Goal: Contribute content: Contribute content

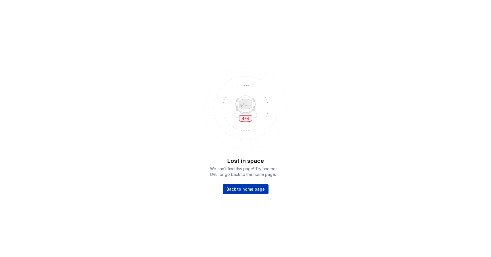
click at [245, 185] on link "Back to home page" at bounding box center [246, 189] width 46 height 10
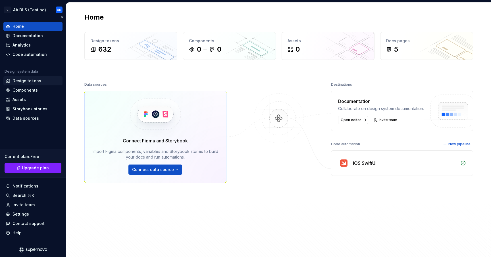
click at [26, 80] on div "Design tokens" at bounding box center [26, 81] width 29 height 6
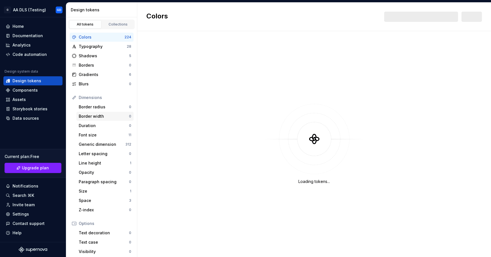
scroll to position [4, 0]
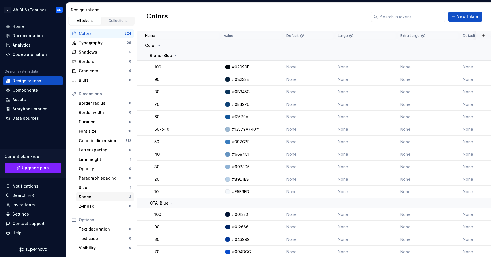
click at [98, 197] on div "Space" at bounding box center [104, 197] width 50 height 6
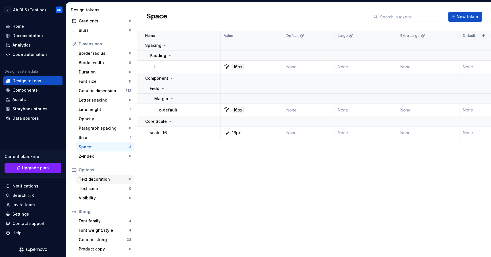
scroll to position [54, 0]
click at [90, 136] on div "Size" at bounding box center [104, 138] width 51 height 6
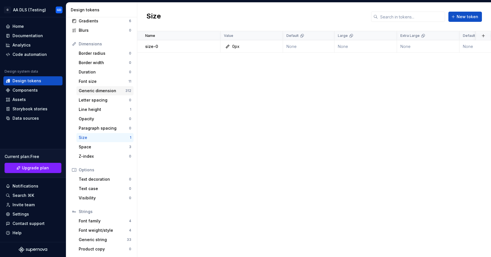
click at [103, 92] on div "Generic dimension" at bounding box center [102, 91] width 47 height 6
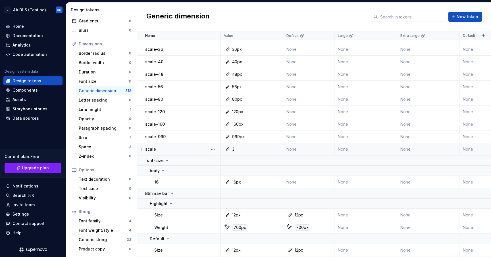
scroll to position [390, 0]
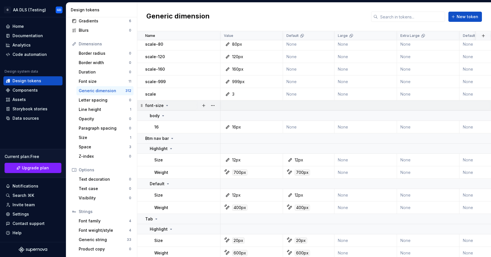
click at [166, 107] on icon at bounding box center [167, 105] width 5 height 5
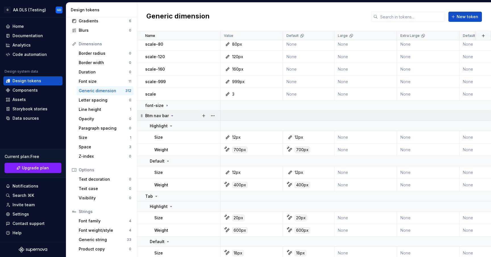
click at [170, 115] on icon at bounding box center [172, 116] width 5 height 5
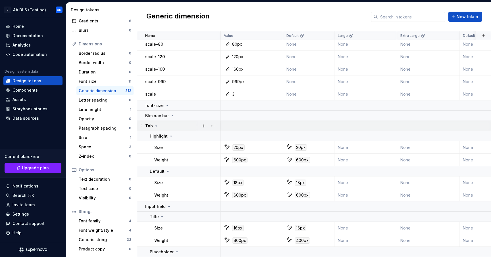
click at [156, 128] on icon at bounding box center [156, 126] width 5 height 5
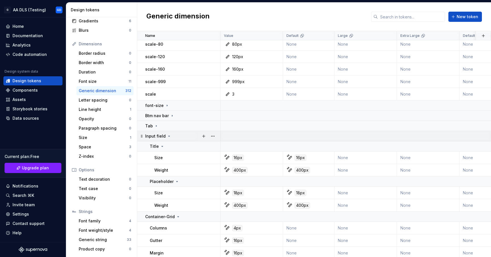
click at [168, 135] on icon at bounding box center [169, 136] width 5 height 5
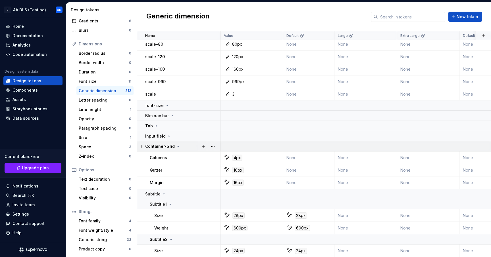
click at [179, 144] on div "Container-Grid" at bounding box center [162, 147] width 35 height 6
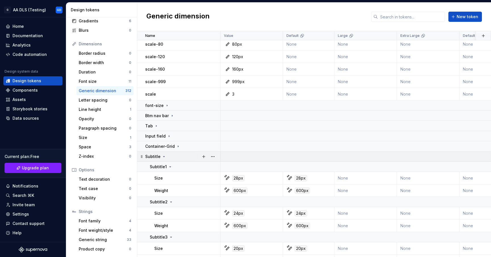
click at [163, 157] on icon at bounding box center [163, 156] width 1 height 1
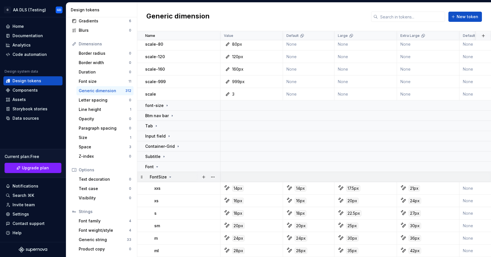
click at [170, 177] on icon at bounding box center [170, 177] width 1 height 1
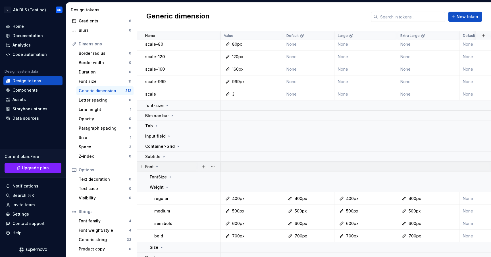
click at [153, 167] on p "Font" at bounding box center [149, 167] width 9 height 6
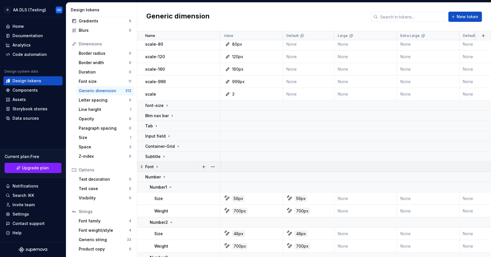
scroll to position [391, 0]
click at [164, 176] on icon at bounding box center [164, 176] width 5 height 5
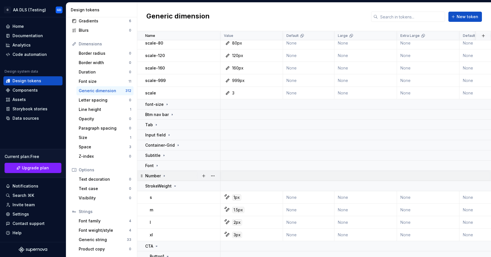
scroll to position [397, 0]
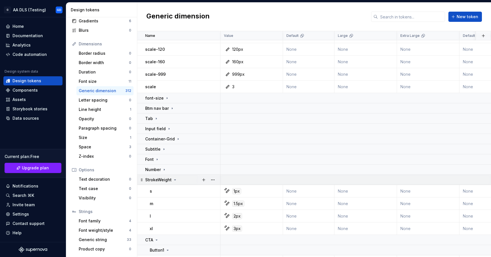
click at [156, 180] on p "StrokeWeight" at bounding box center [158, 180] width 26 height 6
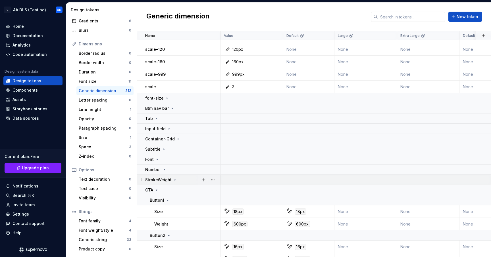
click at [175, 179] on icon at bounding box center [175, 179] width 1 height 1
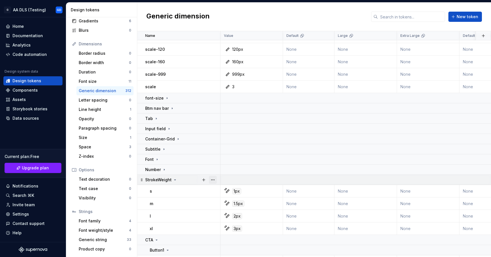
click at [214, 180] on button "button" at bounding box center [213, 180] width 8 height 8
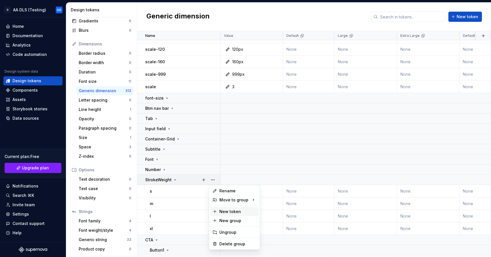
click at [234, 213] on div "New token" at bounding box center [237, 212] width 37 height 6
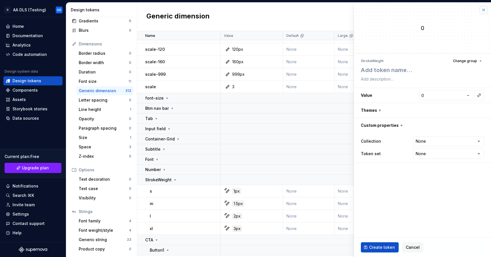
click at [486, 11] on button "button" at bounding box center [483, 10] width 8 height 8
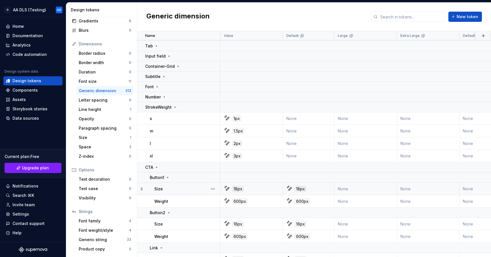
scroll to position [427, 0]
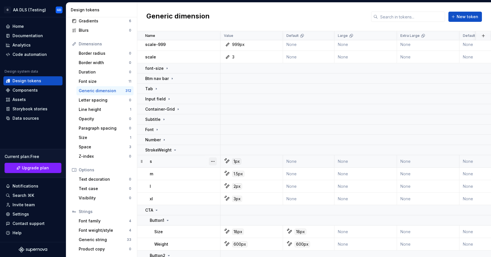
click at [212, 162] on button "button" at bounding box center [213, 162] width 8 height 8
click at [177, 162] on html "G AA DLS (Testing) GD Home Documentation Analytics Code automation Design syste…" at bounding box center [245, 128] width 491 height 257
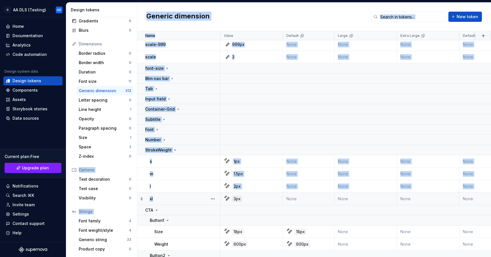
click at [172, 198] on div "xl" at bounding box center [185, 199] width 70 height 6
click at [163, 198] on div "xl" at bounding box center [185, 199] width 70 height 6
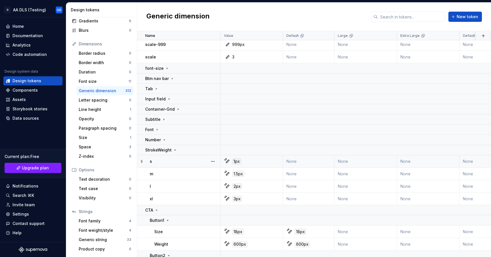
click at [159, 164] on div "s" at bounding box center [185, 162] width 70 height 6
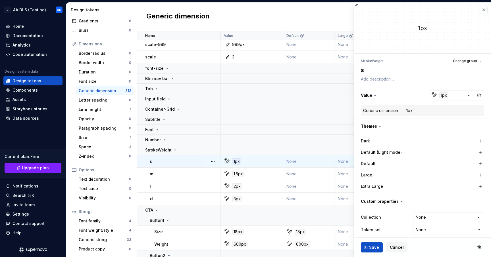
click at [161, 164] on div "s" at bounding box center [185, 162] width 70 height 6
click at [439, 96] on div "1px" at bounding box center [443, 95] width 9 height 6
click at [438, 95] on html "G AA DLS (Testing) GD Home Documentation Analytics Code automation Design syste…" at bounding box center [245, 128] width 491 height 257
drag, startPoint x: 480, startPoint y: 11, endPoint x: 487, endPoint y: 2, distance: 11.4
click at [487, 2] on div "Edit generic dimension token 1px StrokeWeight Change group s Value 1px Generic …" at bounding box center [422, 129] width 137 height 255
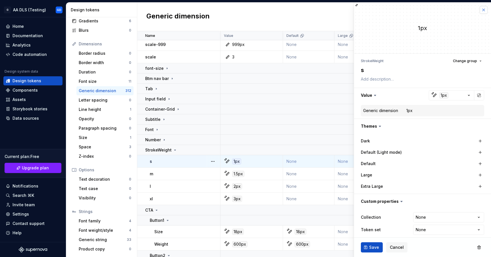
click at [481, 10] on button "button" at bounding box center [483, 10] width 8 height 8
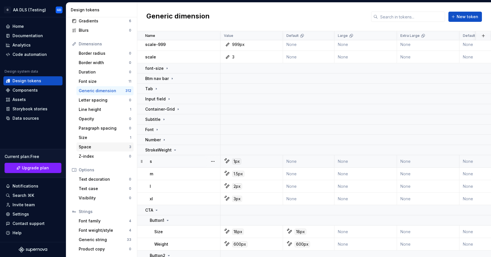
click at [86, 147] on div "Space" at bounding box center [104, 147] width 50 height 6
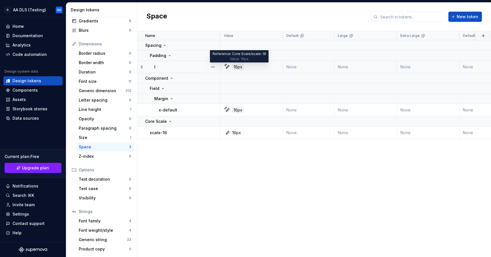
click at [240, 65] on div "16px" at bounding box center [238, 67] width 12 height 6
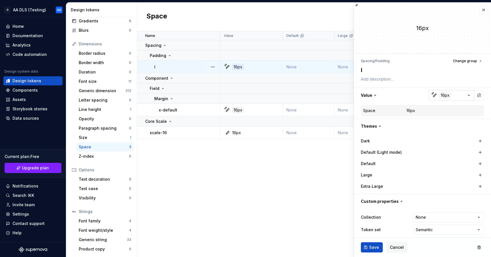
click at [439, 96] on div "16px" at bounding box center [445, 95] width 12 height 6
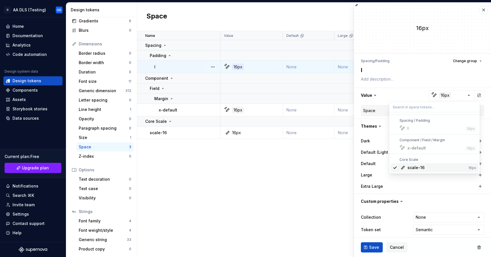
click at [418, 149] on div "x-default" at bounding box center [416, 148] width 18 height 6
click at [415, 127] on div "l" at bounding box center [435, 129] width 56 height 6
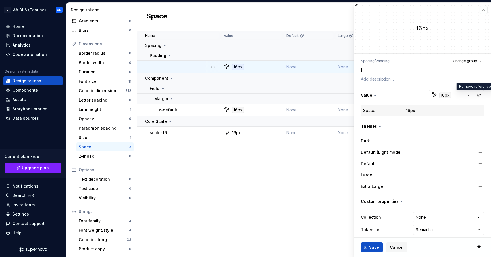
click at [476, 94] on html "G AA DLS (Testing) GD Home Documentation Analytics Code automation Design syste…" at bounding box center [245, 128] width 491 height 257
click at [475, 95] on button "button" at bounding box center [479, 95] width 8 height 8
type textarea "*"
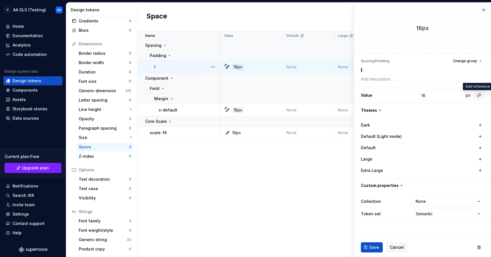
click at [477, 96] on button "button" at bounding box center [479, 95] width 8 height 8
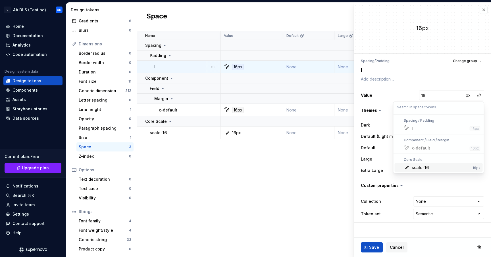
click at [483, 98] on html "G AA DLS (Testing) GD Home Documentation Analytics Code automation Design syste…" at bounding box center [245, 128] width 491 height 257
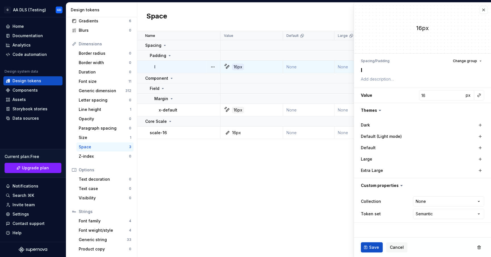
click at [323, 180] on div "Name Value Default Large Extra Large Default (Light mode) Collection Dark Token…" at bounding box center [314, 144] width 354 height 226
click at [481, 12] on button "button" at bounding box center [483, 10] width 8 height 8
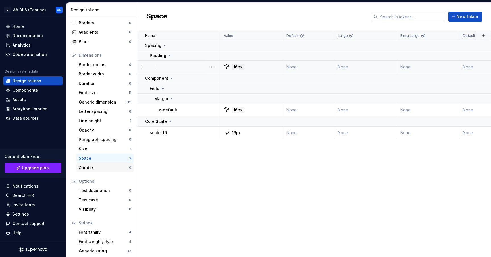
scroll to position [41, 0]
